Goal: Information Seeking & Learning: Learn about a topic

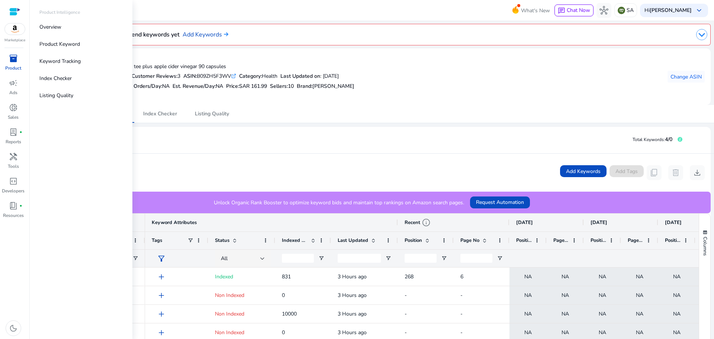
click at [16, 61] on span "inventory_2" at bounding box center [13, 58] width 9 height 9
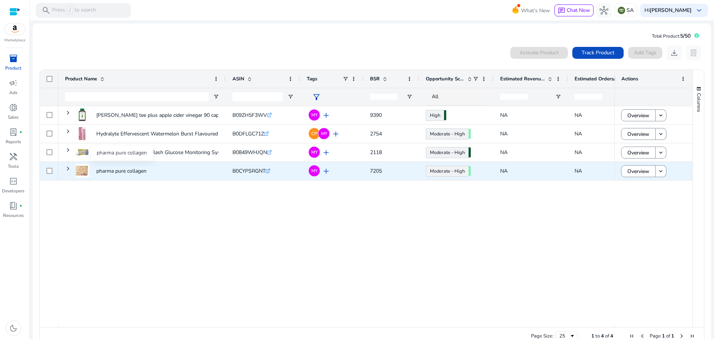
click at [114, 173] on p "pharma pure collagen" at bounding box center [121, 170] width 50 height 15
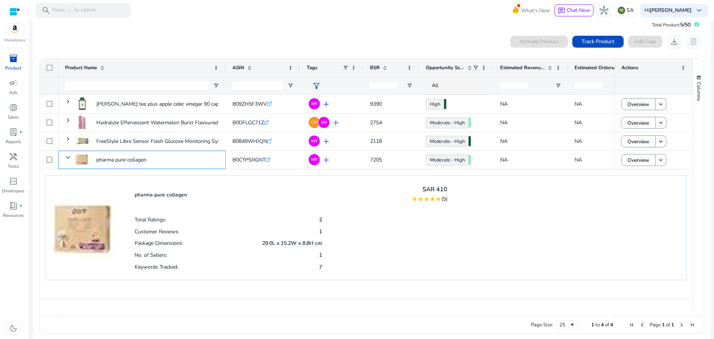
scroll to position [16, 0]
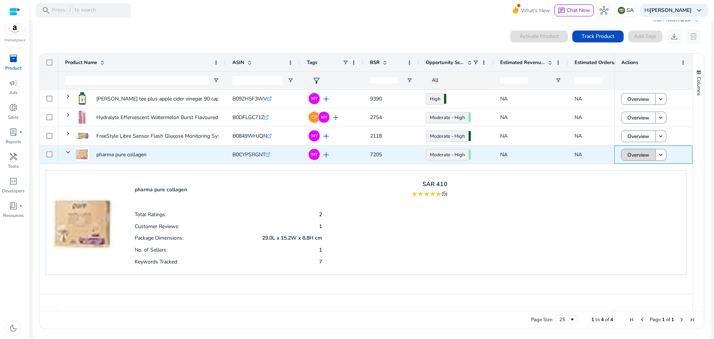
click at [638, 154] on span "Overview" at bounding box center [638, 154] width 22 height 15
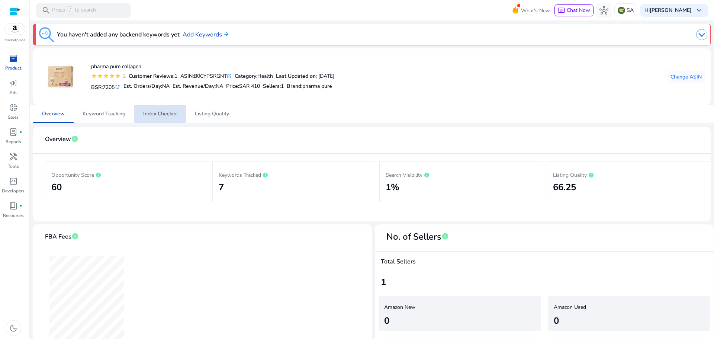
click at [164, 112] on span "Index Checker" at bounding box center [160, 113] width 34 height 5
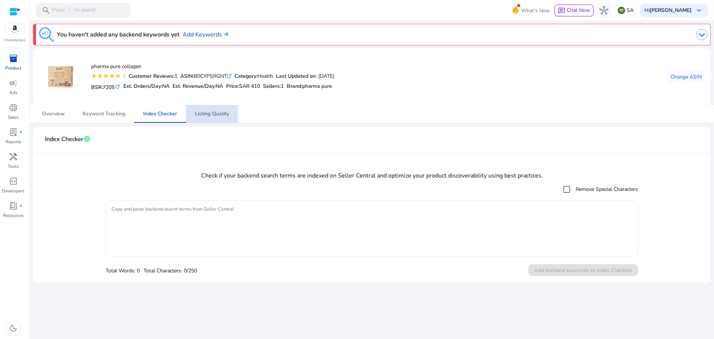
click at [212, 112] on span "Listing Quality" at bounding box center [212, 113] width 34 height 5
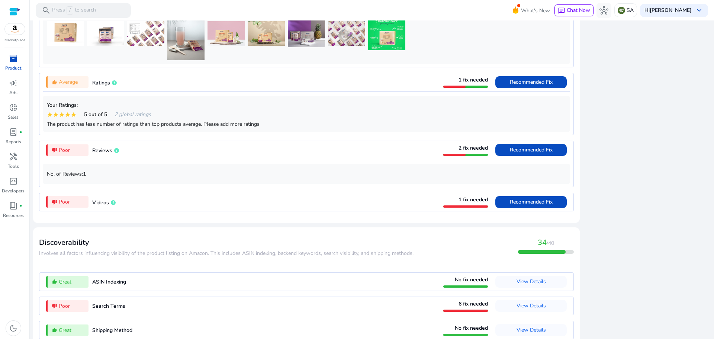
scroll to position [585, 0]
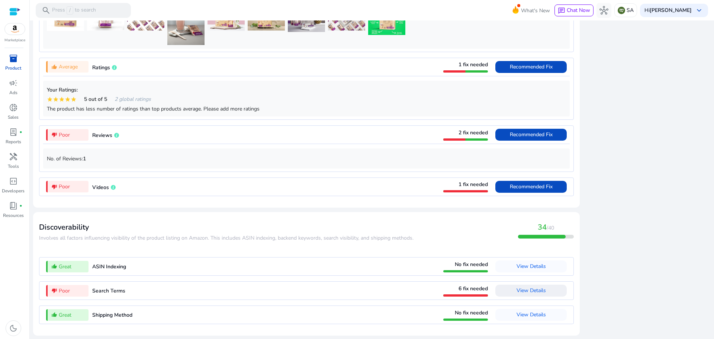
click at [527, 291] on span "View Details" at bounding box center [530, 290] width 29 height 7
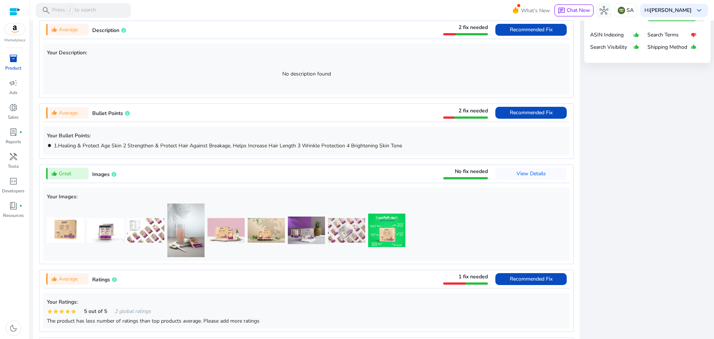
scroll to position [361, 0]
